Goal: Navigation & Orientation: Find specific page/section

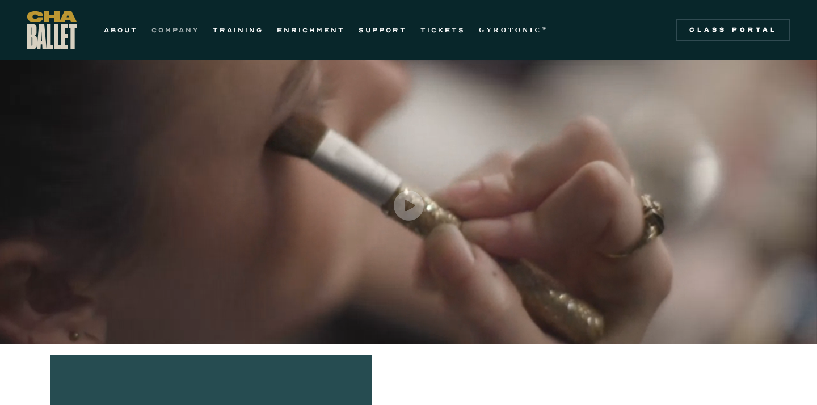
click at [182, 29] on link "COMPANY" at bounding box center [175, 30] width 48 height 14
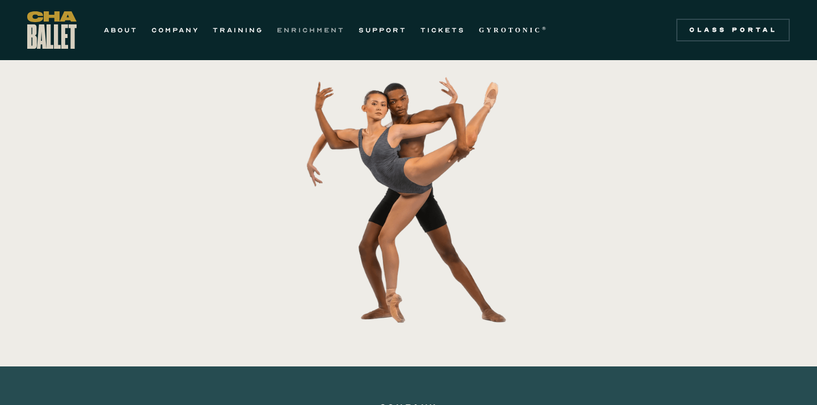
scroll to position [234, 0]
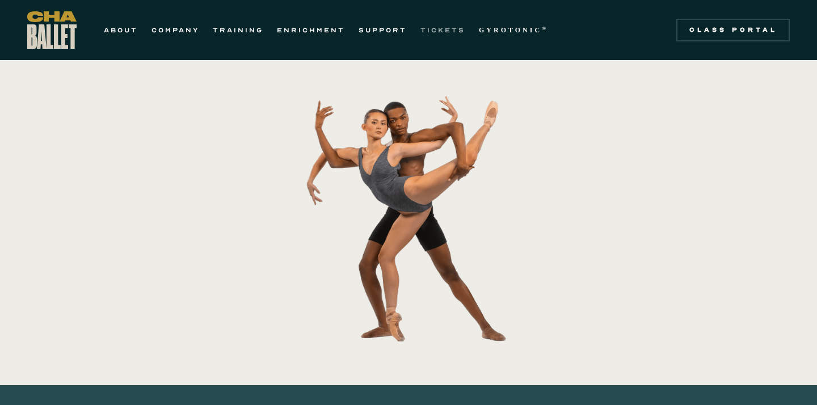
click at [440, 30] on link "TICKETS" at bounding box center [442, 30] width 45 height 14
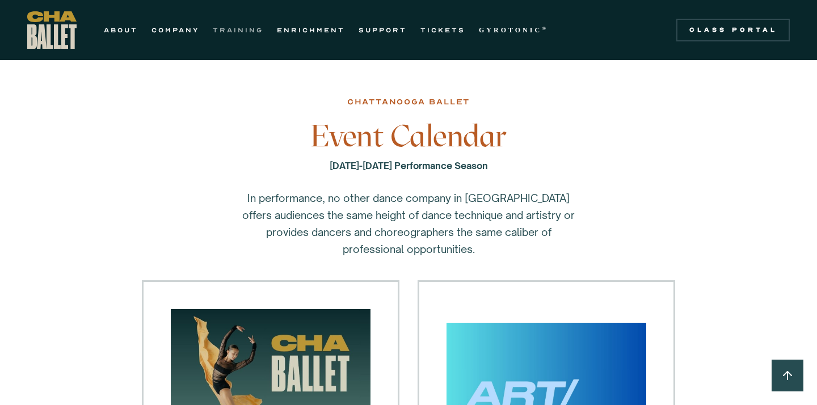
click at [250, 31] on link "TRAINING" at bounding box center [238, 30] width 50 height 14
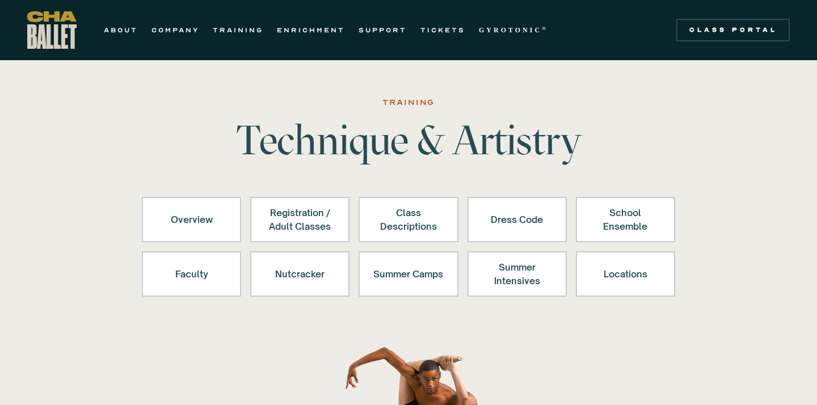
click at [172, 39] on div "ABOUT COMPANY TRAINING ENRICHMENT SUPPORT TICKETS GYROTONIC ® Information Style…" at bounding box center [290, 29] width 527 height 37
click at [171, 31] on link "COMPANY" at bounding box center [175, 30] width 48 height 14
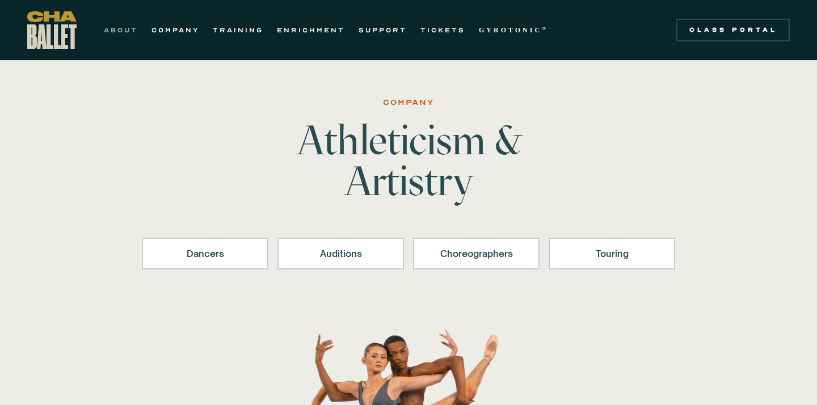
click at [119, 33] on link "ABOUT" at bounding box center [121, 30] width 34 height 14
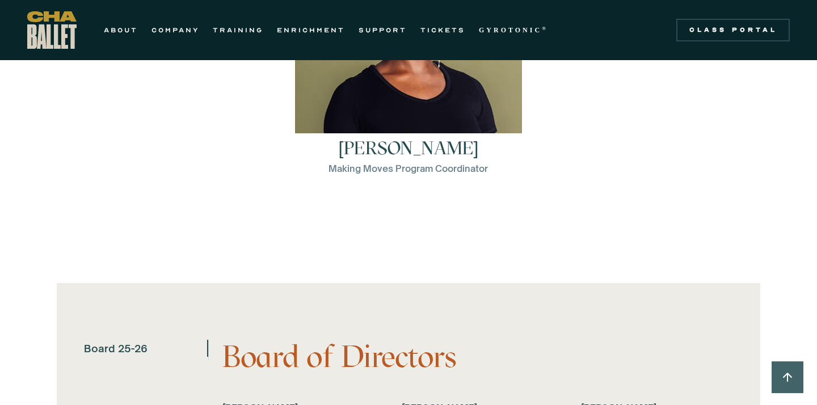
scroll to position [1926, 0]
